Goal: Find specific page/section: Find specific page/section

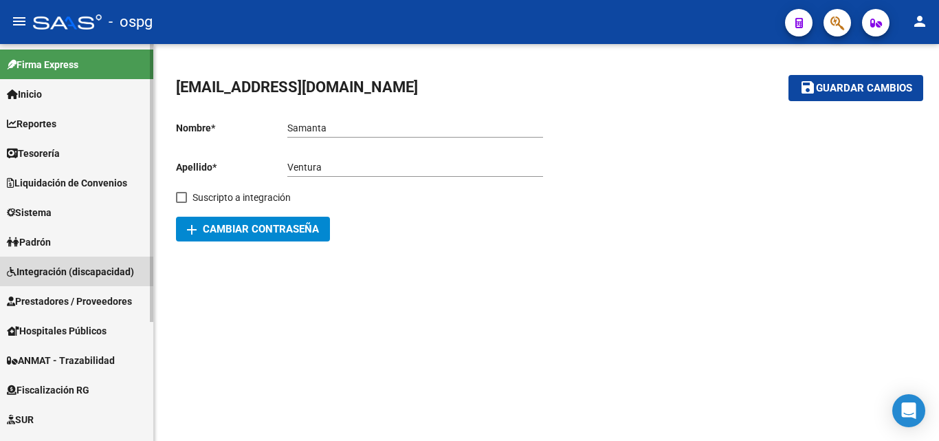
click at [89, 265] on span "Integración (discapacidad)" at bounding box center [70, 271] width 127 height 15
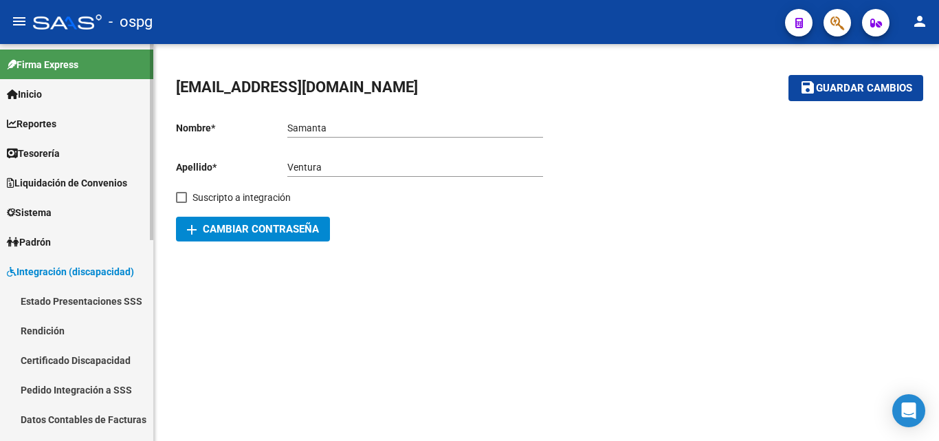
scroll to position [137, 0]
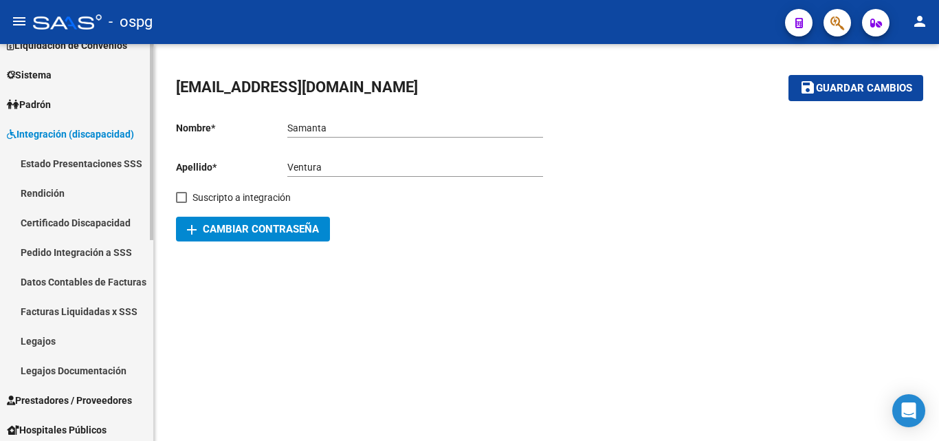
click at [70, 192] on link "Rendición" at bounding box center [76, 193] width 153 height 30
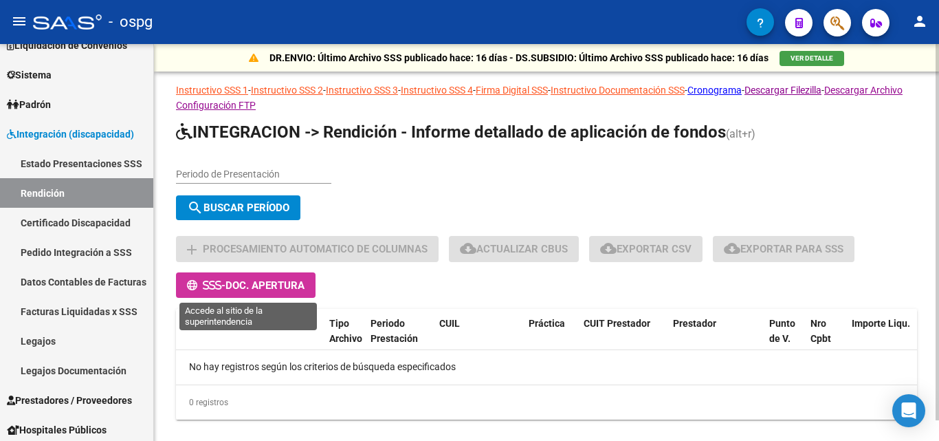
click at [256, 282] on span "Doc. Apertura" at bounding box center [264, 285] width 79 height 12
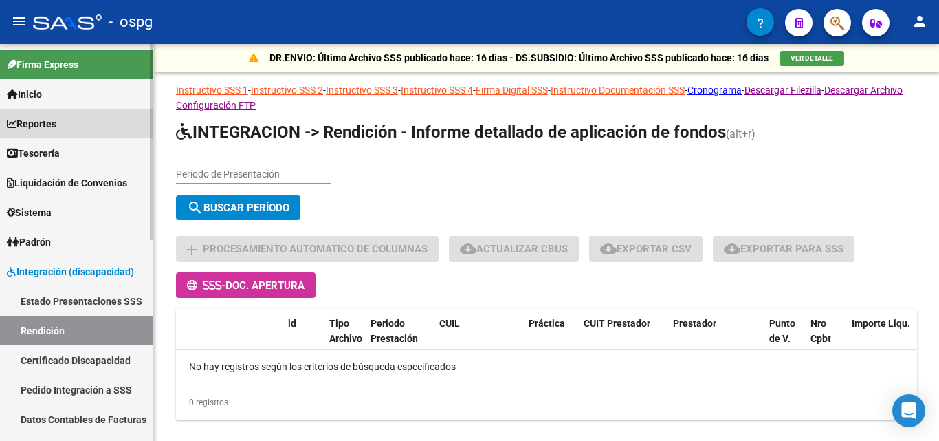
click at [51, 124] on span "Reportes" at bounding box center [31, 123] width 49 height 15
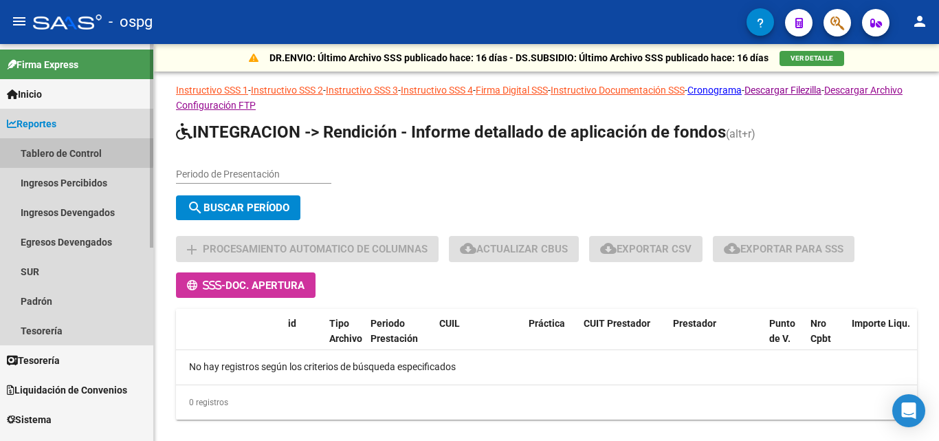
click at [67, 151] on link "Tablero de Control" at bounding box center [76, 153] width 153 height 30
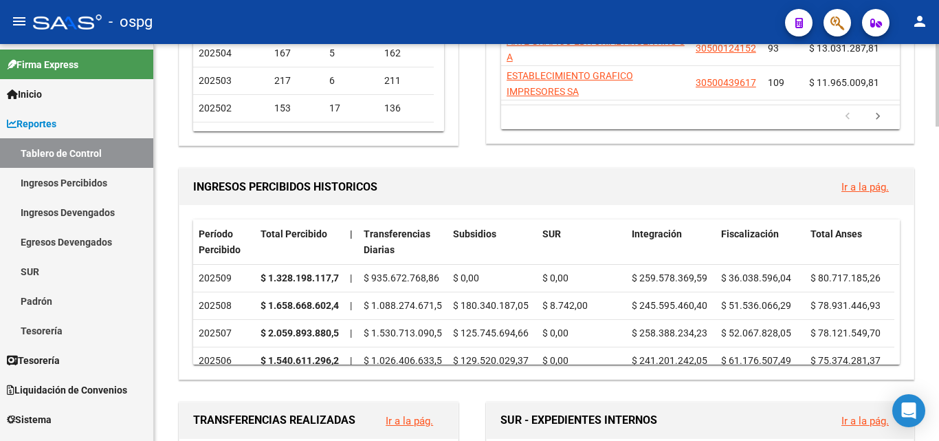
scroll to position [344, 0]
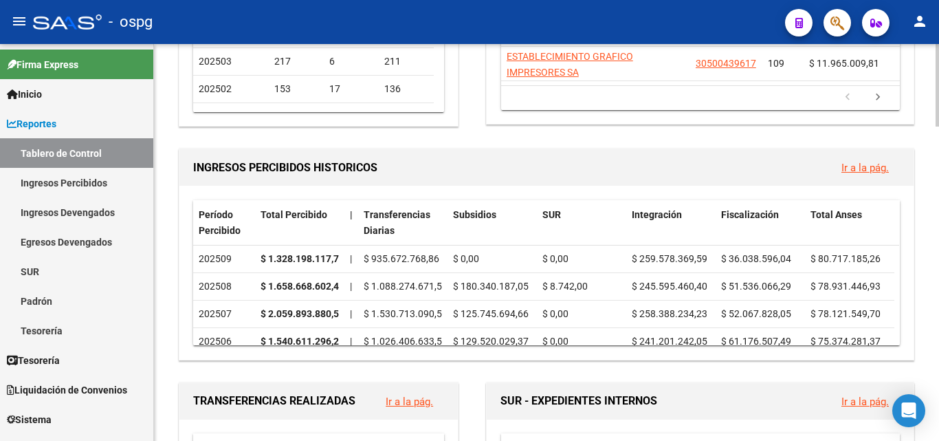
drag, startPoint x: 634, startPoint y: 346, endPoint x: 666, endPoint y: 347, distance: 31.6
click at [666, 347] on div "Período Percibido Total Percibido | Transferencias Diarias Subsidios SUR Integr…" at bounding box center [546, 272] width 734 height 173
